Goal: Book appointment/travel/reservation

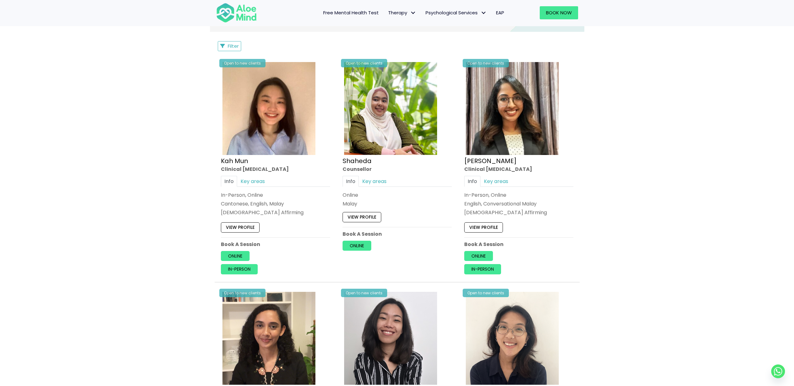
scroll to position [293, 0]
click at [238, 256] on link "Online" at bounding box center [235, 256] width 29 height 10
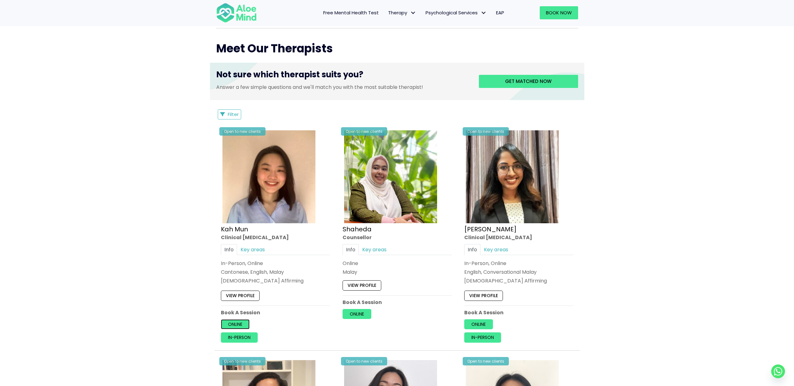
scroll to position [0, 0]
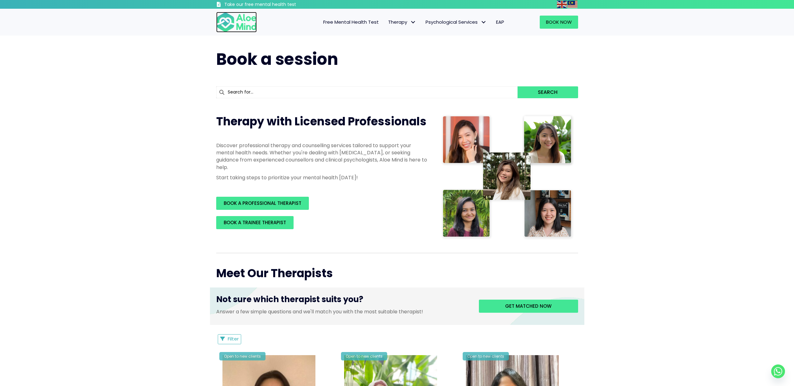
click at [252, 26] on img at bounding box center [236, 22] width 41 height 21
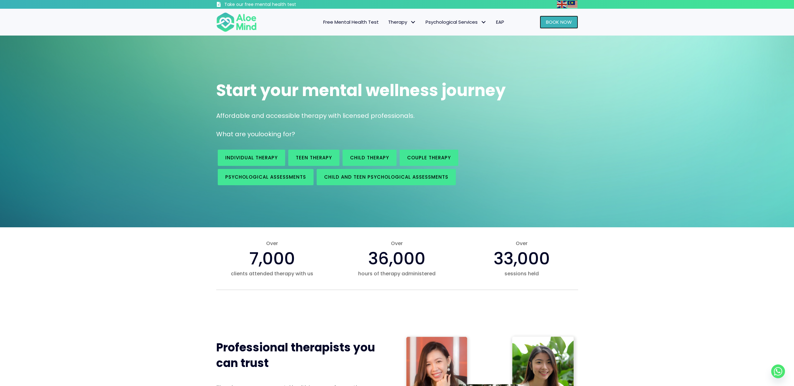
click at [557, 22] on span "Book Now" at bounding box center [559, 22] width 26 height 7
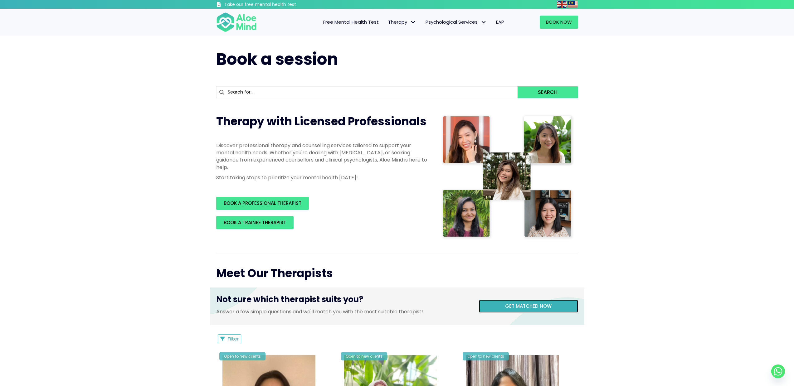
click at [532, 308] on span "Get matched now" at bounding box center [528, 306] width 46 height 7
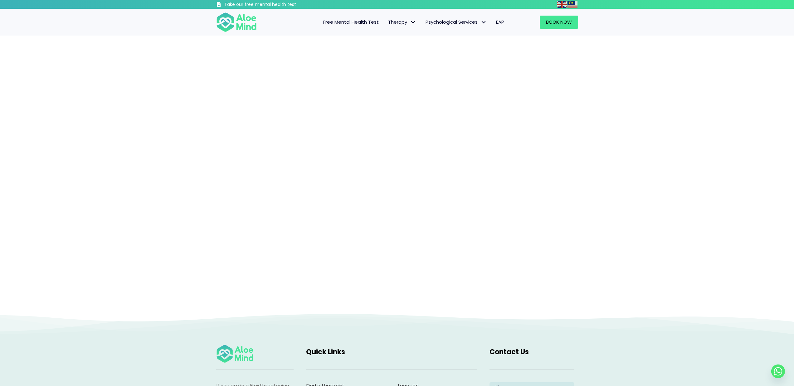
click at [620, 277] on div at bounding box center [397, 175] width 794 height 278
